Goal: Find specific page/section: Find specific page/section

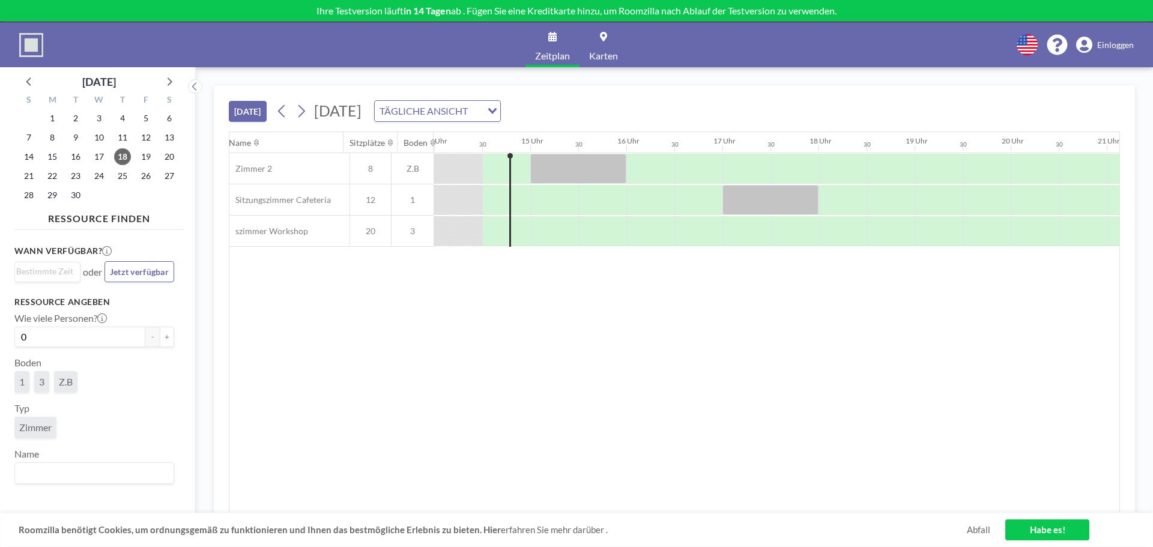
scroll to position [0, 1346]
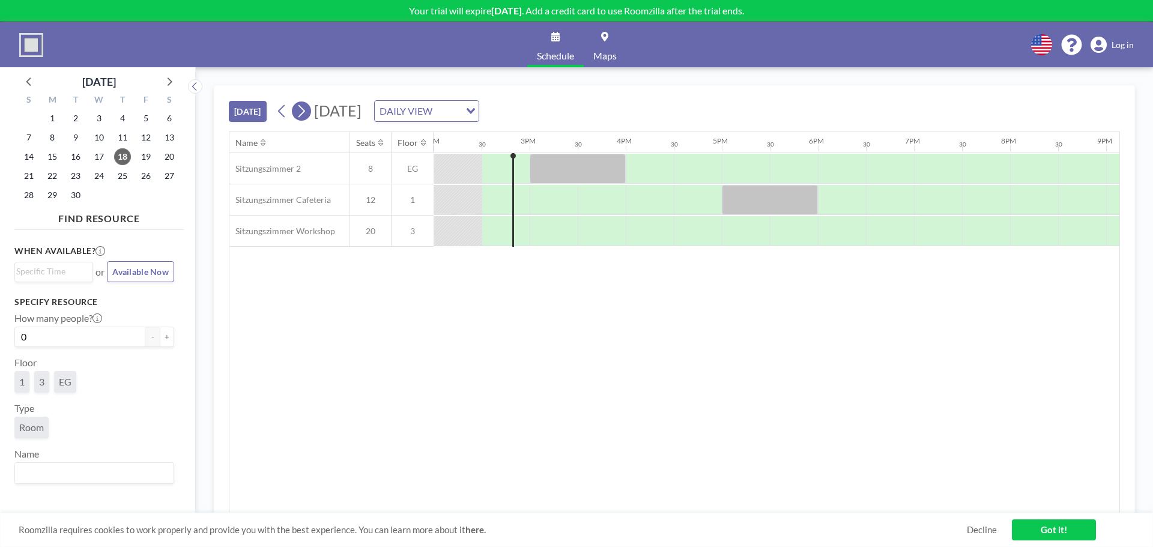
click at [302, 111] on icon at bounding box center [301, 111] width 11 height 18
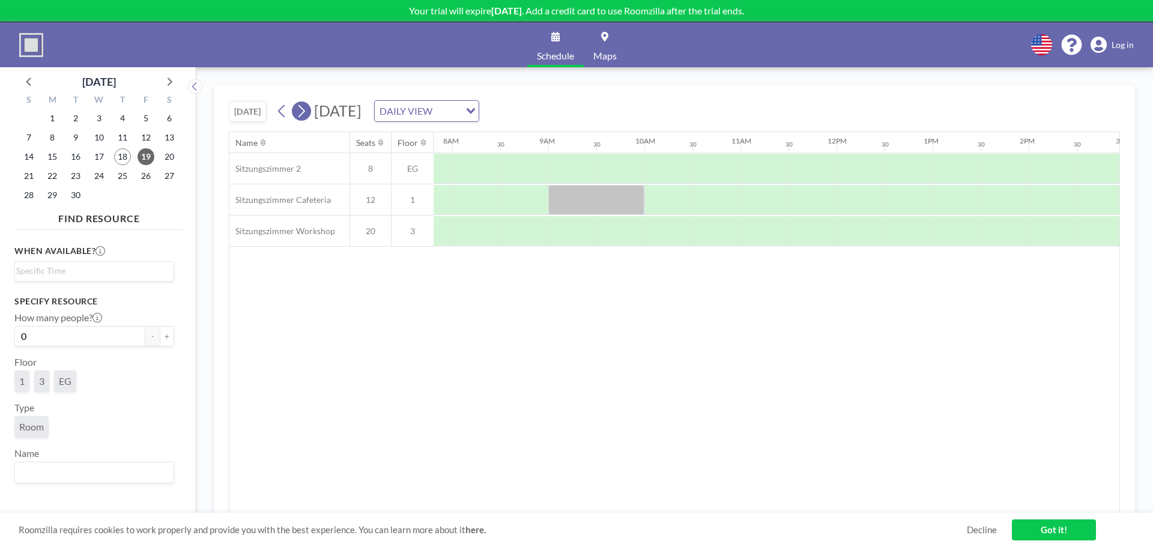
scroll to position [0, 769]
click at [479, 106] on div "Loading..." at bounding box center [469, 110] width 19 height 18
click at [584, 146] on li "WEEKLY VIEW" at bounding box center [561, 149] width 103 height 17
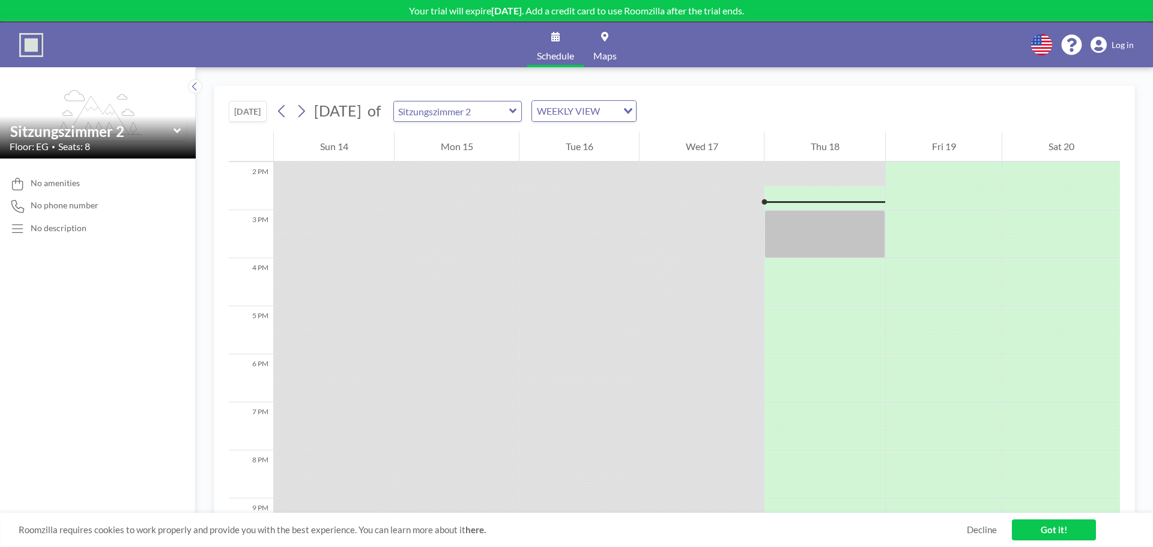
scroll to position [673, 0]
click at [303, 112] on icon at bounding box center [301, 111] width 11 height 18
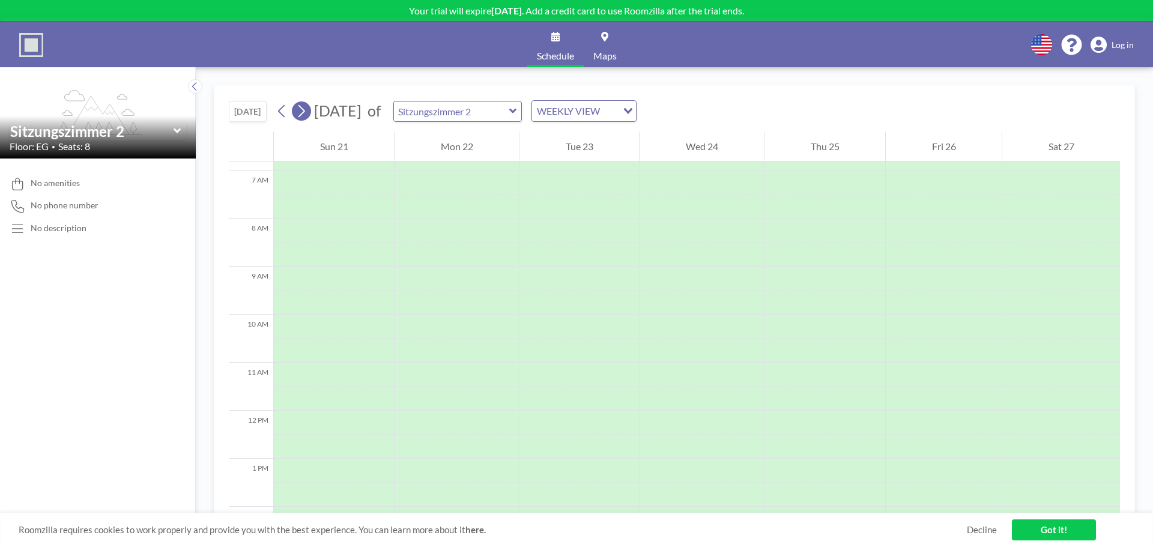
scroll to position [360, 0]
click at [1044, 49] on icon at bounding box center [1041, 44] width 21 height 21
click at [304, 108] on div at bounding box center [576, 273] width 1153 height 547
click at [304, 108] on icon at bounding box center [302, 111] width 7 height 13
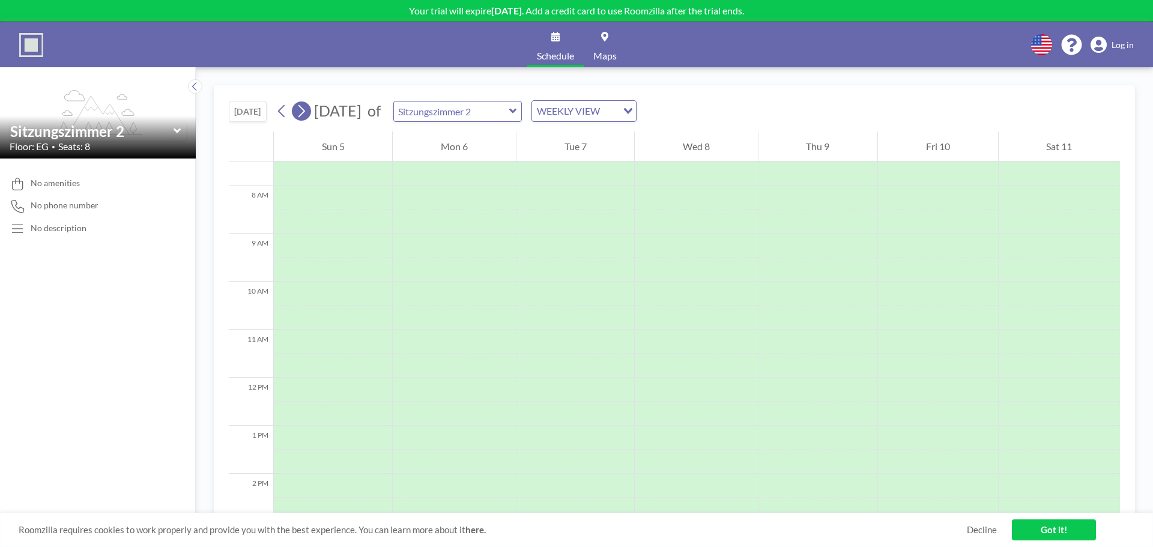
click at [304, 108] on icon at bounding box center [302, 111] width 7 height 13
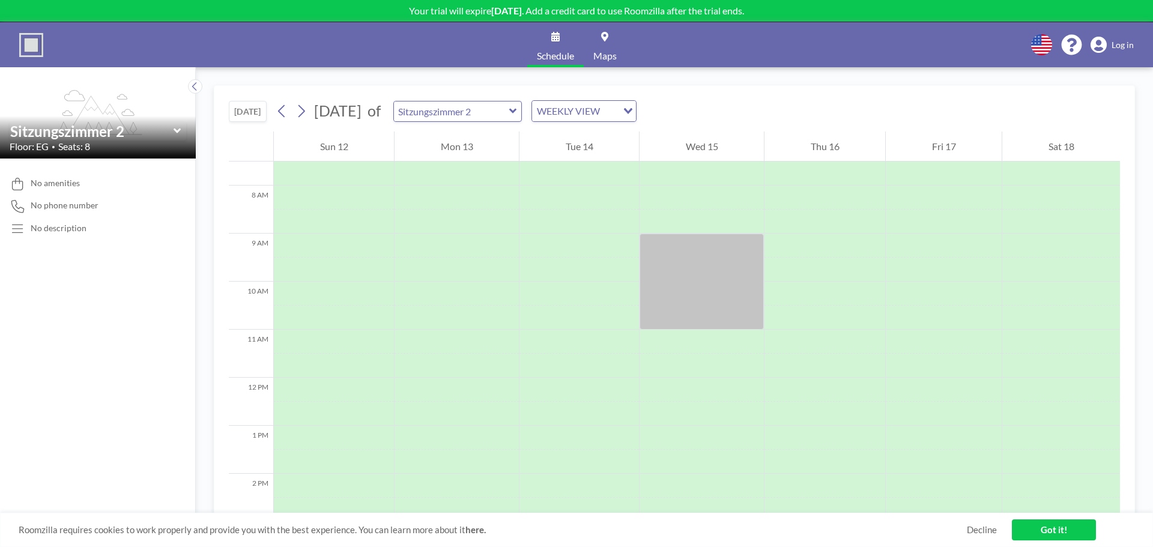
click at [633, 112] on icon "Search for option" at bounding box center [628, 111] width 8 height 6
click at [646, 129] on li "DAILY VIEW" at bounding box center [629, 132] width 103 height 17
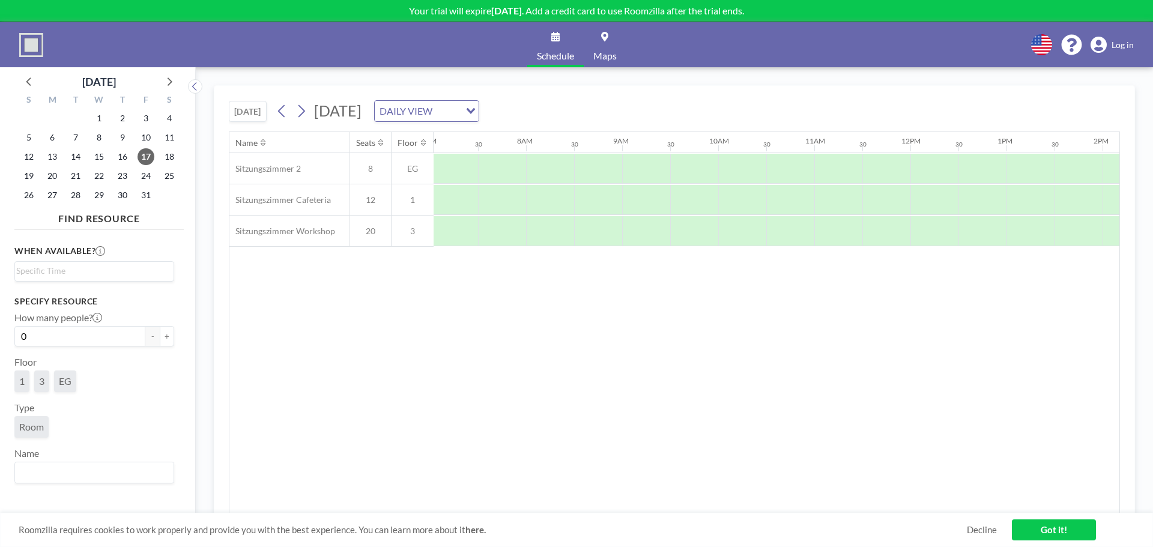
scroll to position [0, 721]
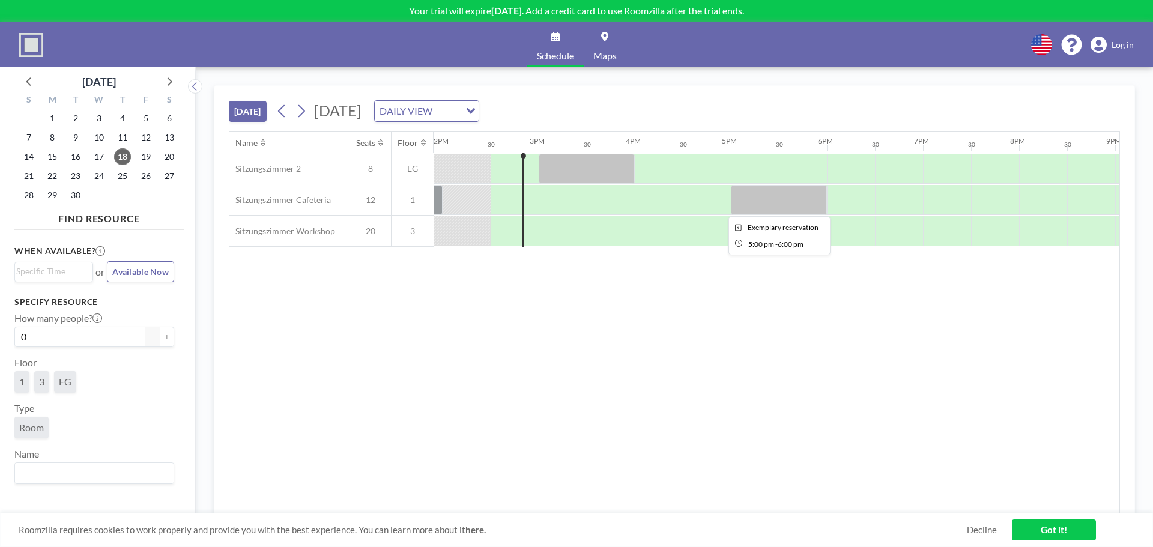
scroll to position [0, 1346]
click at [553, 38] on icon at bounding box center [555, 37] width 8 height 10
click at [557, 52] on span "Schedule" at bounding box center [555, 56] width 37 height 10
click at [604, 35] on icon at bounding box center [604, 37] width 7 height 10
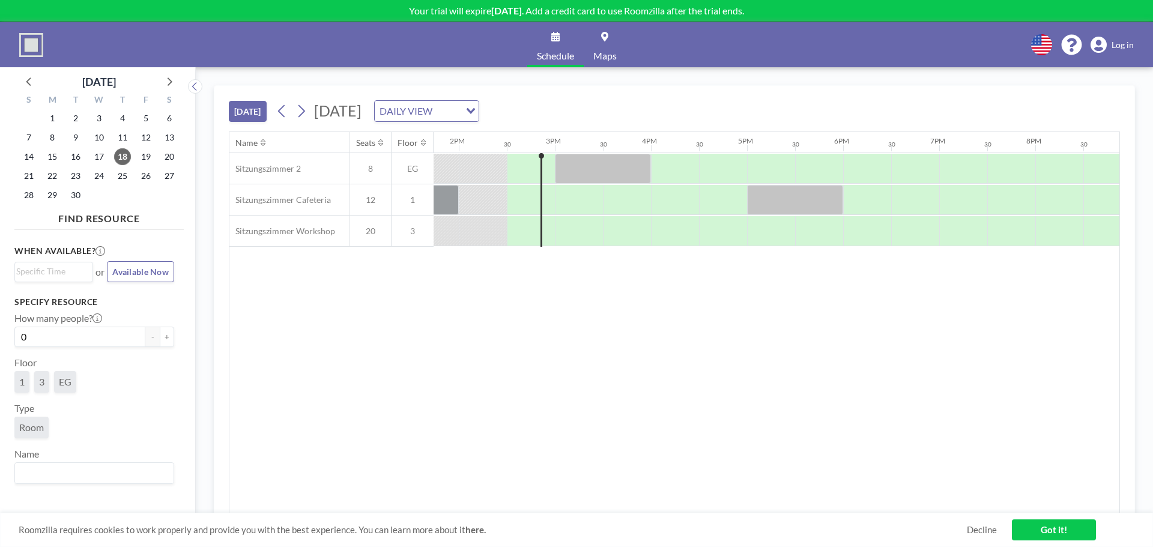
scroll to position [0, 1346]
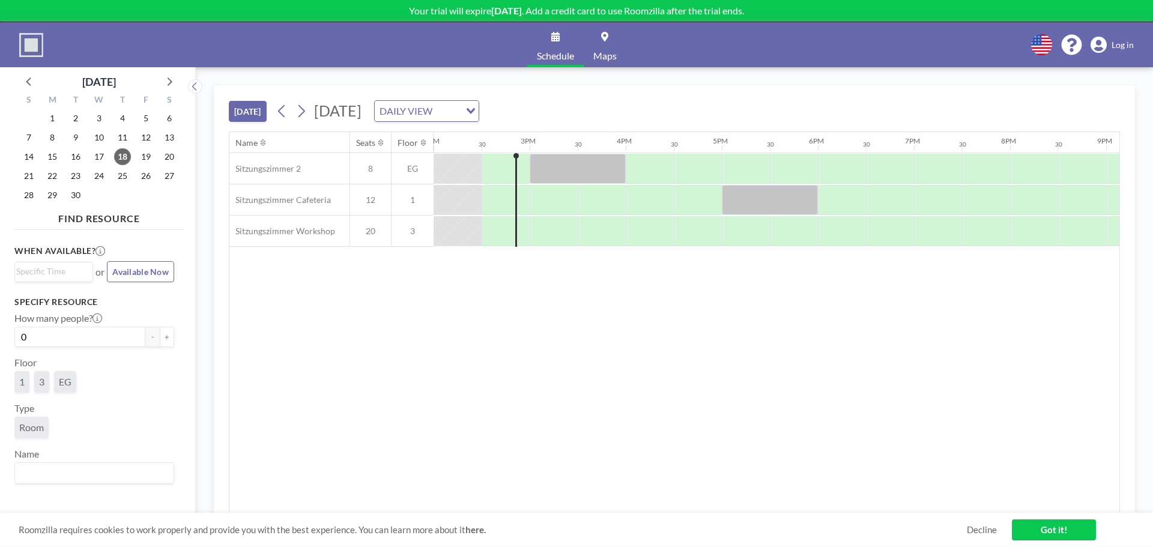
click at [1121, 44] on span "Log in" at bounding box center [1123, 45] width 22 height 11
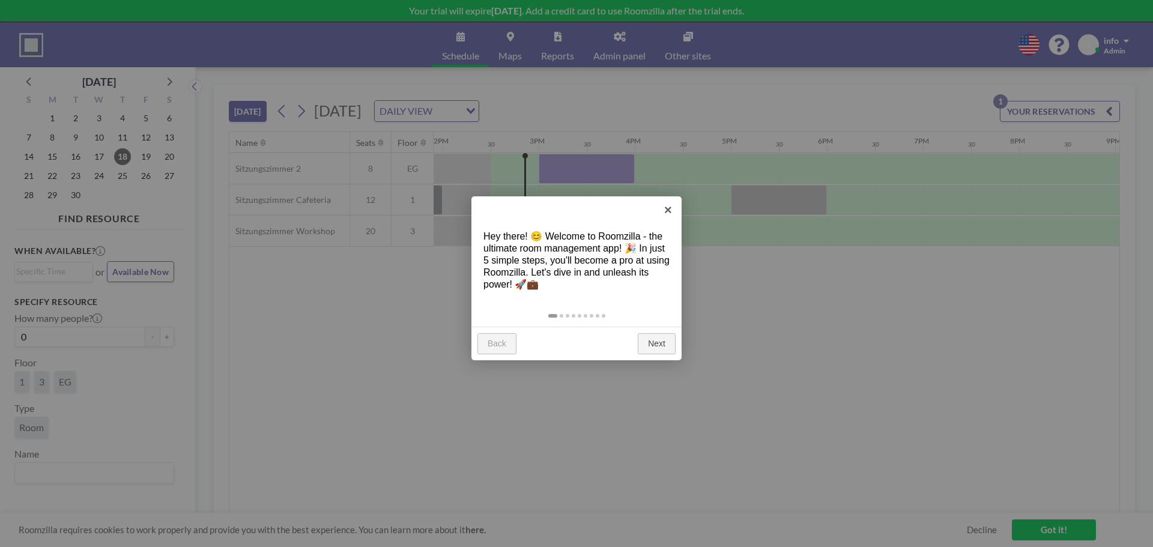
scroll to position [0, 1346]
click at [669, 208] on link "×" at bounding box center [668, 209] width 27 height 27
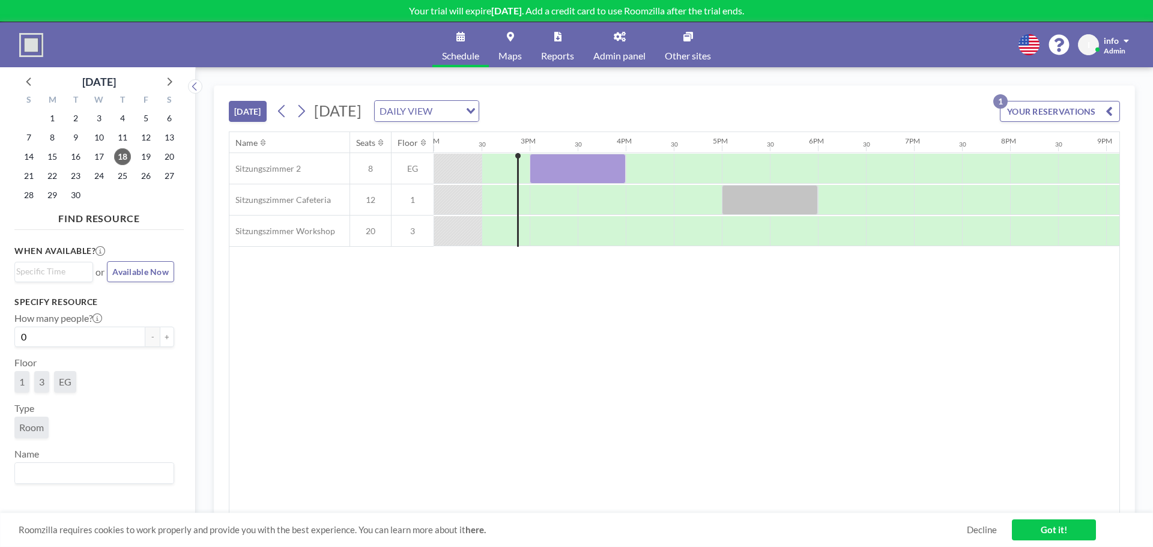
click at [621, 35] on icon at bounding box center [620, 37] width 12 height 10
